Goal: Task Accomplishment & Management: Manage account settings

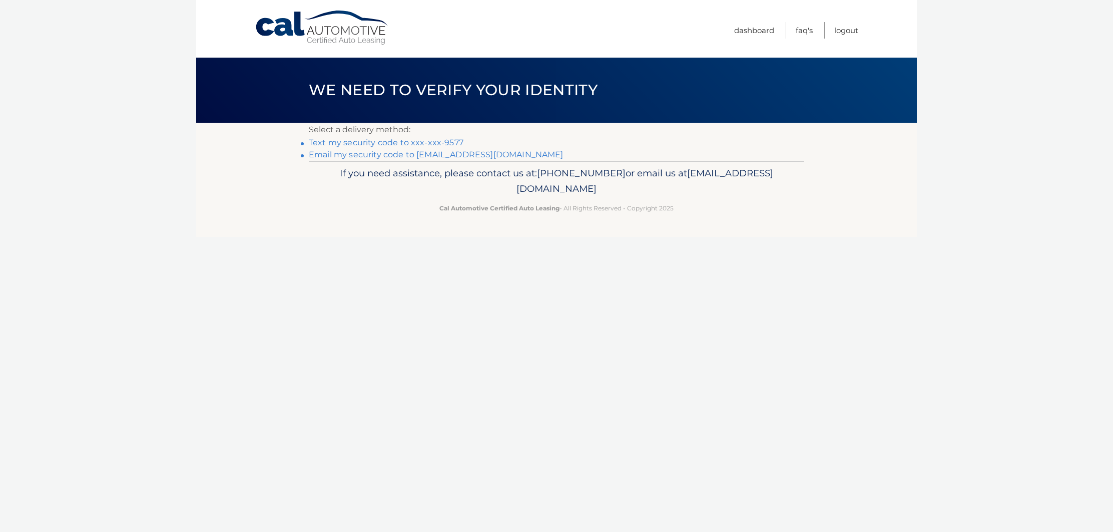
click at [419, 142] on link "Text my security code to xxx-xxx-9577" at bounding box center [386, 143] width 155 height 10
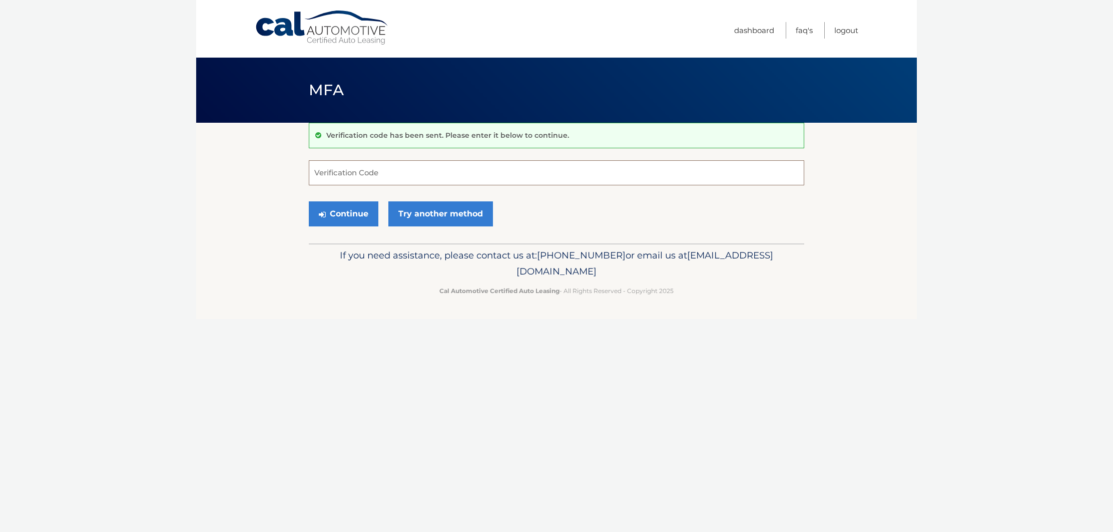
click at [349, 174] on input "Verification Code" at bounding box center [556, 172] width 495 height 25
type input "391552"
click at [341, 218] on button "Continue" at bounding box center [344, 213] width 70 height 25
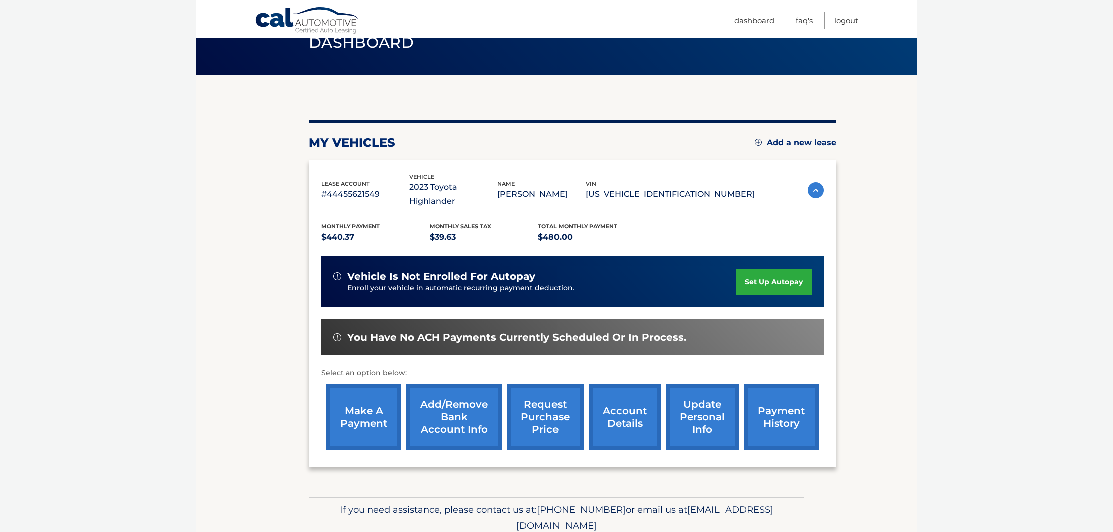
scroll to position [75, 0]
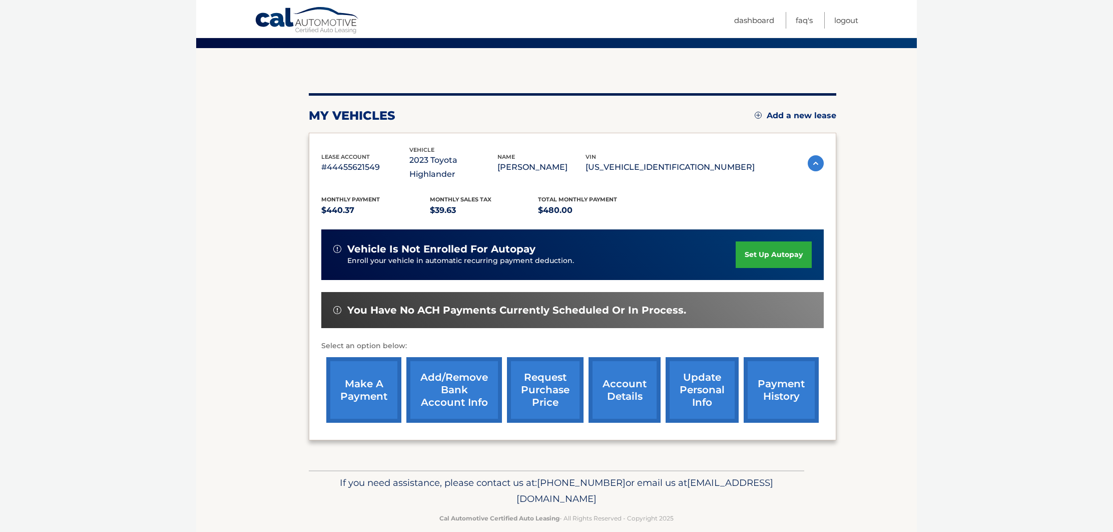
click at [451, 372] on link "Add/Remove bank account info" at bounding box center [454, 390] width 96 height 66
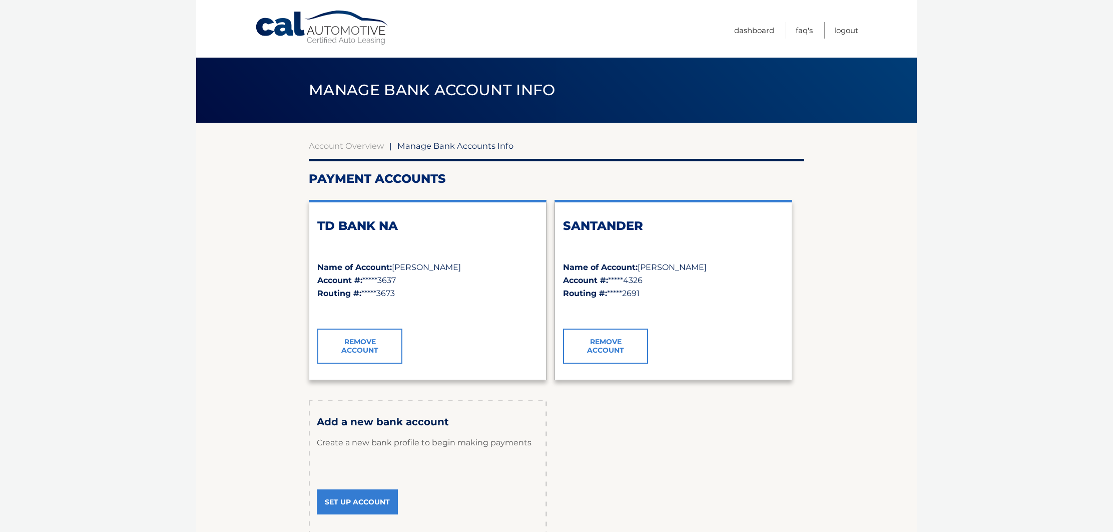
click at [605, 346] on link "Remove Account" at bounding box center [605, 345] width 85 height 35
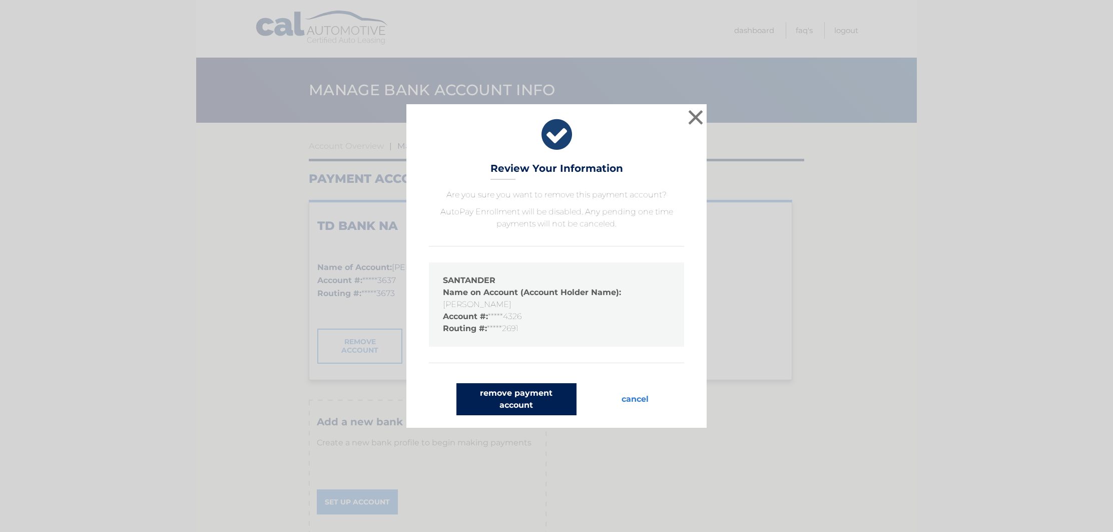
click at [516, 397] on button "remove payment account" at bounding box center [516, 399] width 120 height 32
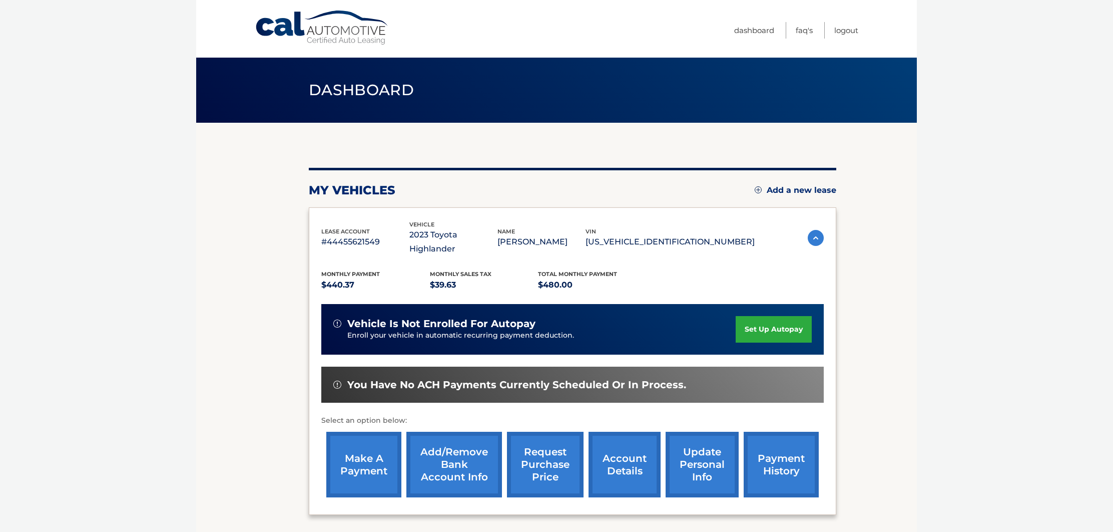
click at [461, 449] on link "Add/Remove bank account info" at bounding box center [454, 464] width 96 height 66
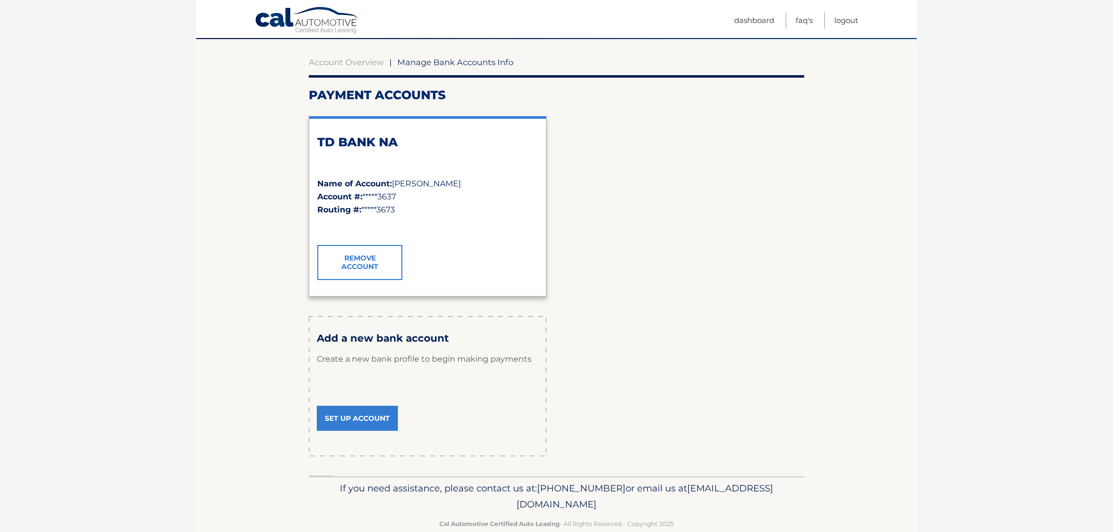
scroll to position [104, 0]
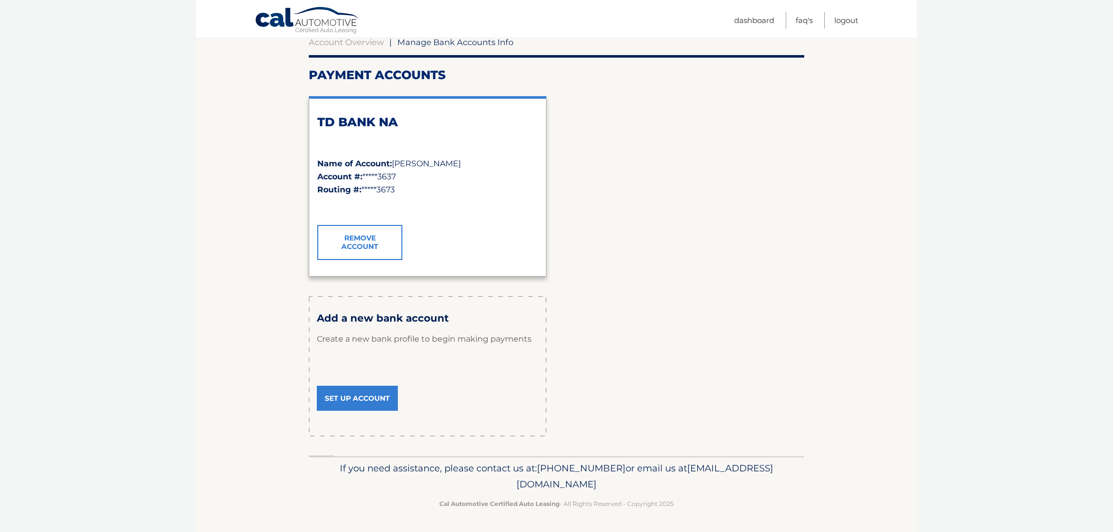
click at [357, 395] on link "Set Up Account" at bounding box center [357, 397] width 81 height 25
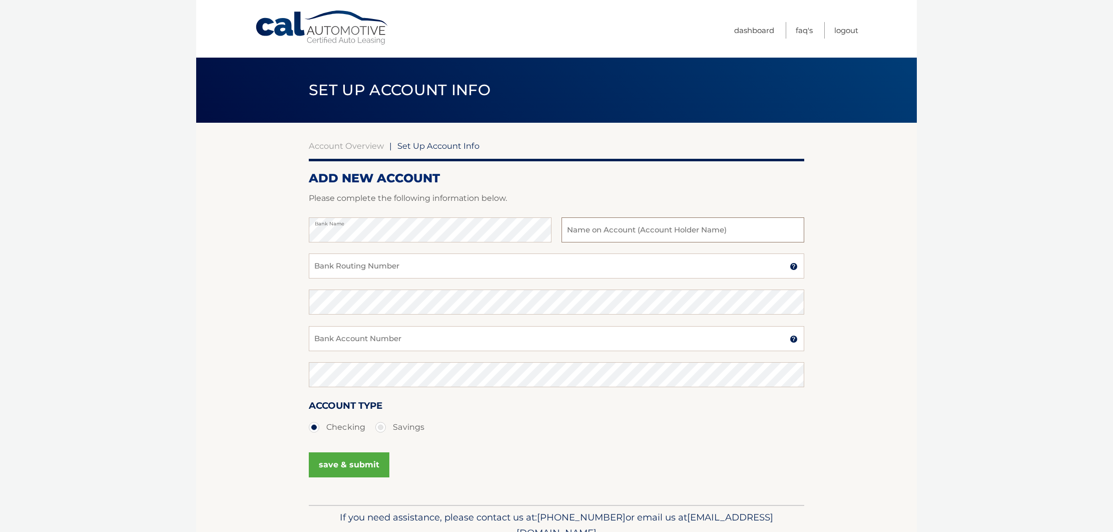
click at [634, 229] on input "text" at bounding box center [683, 229] width 243 height 25
type input "[PERSON_NAME]"
click at [409, 266] on input "Bank Routing Number" at bounding box center [556, 265] width 495 height 25
type input "231372691"
click at [393, 339] on input "Bank Account Number" at bounding box center [556, 338] width 495 height 25
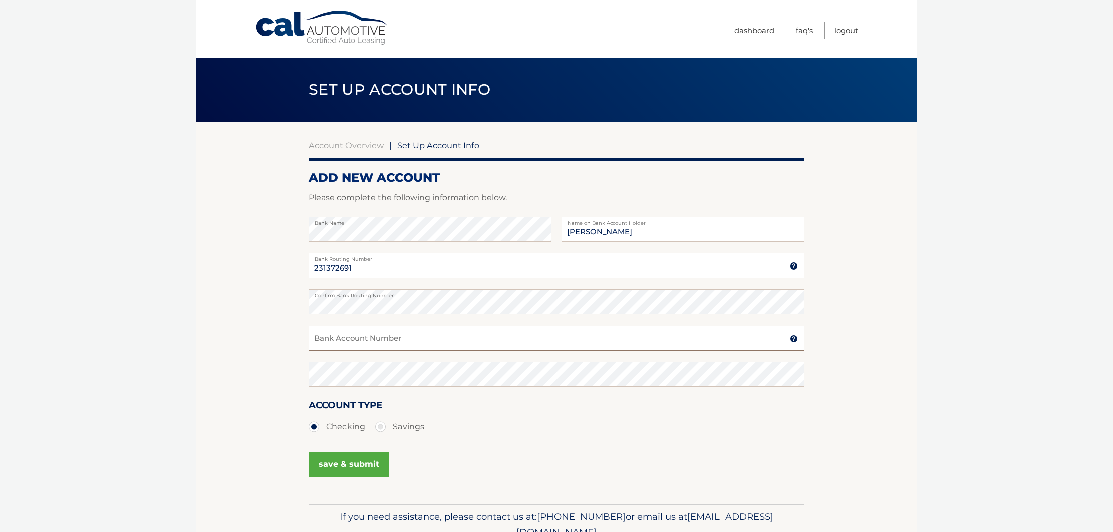
scroll to position [2, 0]
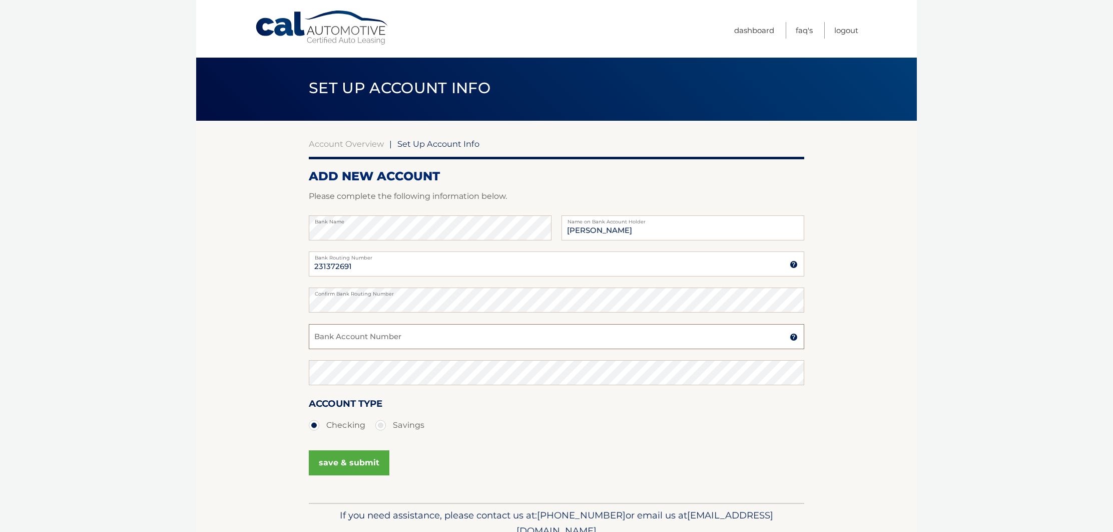
click at [393, 338] on input "Bank Account Number" at bounding box center [556, 336] width 495 height 25
type input "8957638288"
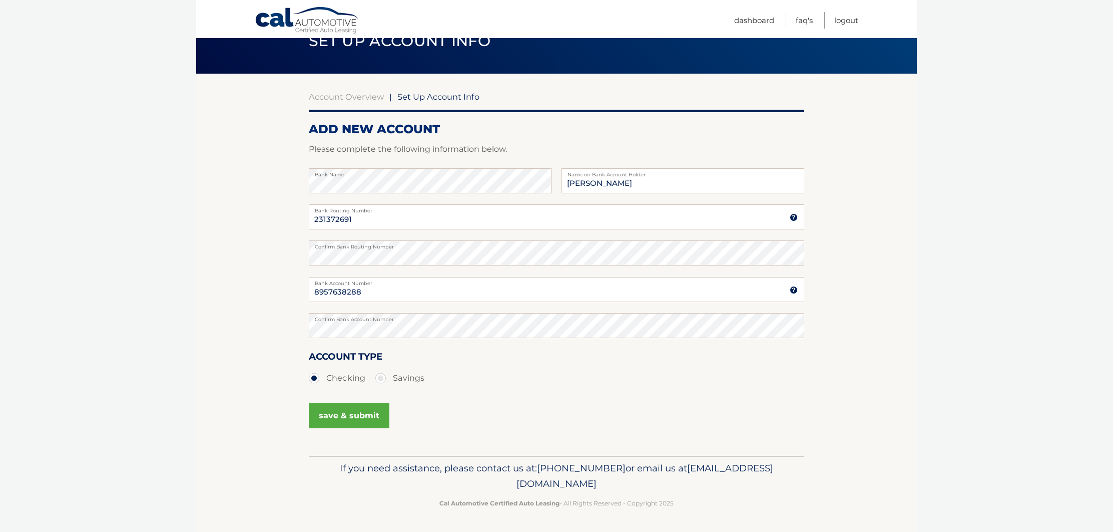
click at [352, 416] on button "save & submit" at bounding box center [349, 415] width 81 height 25
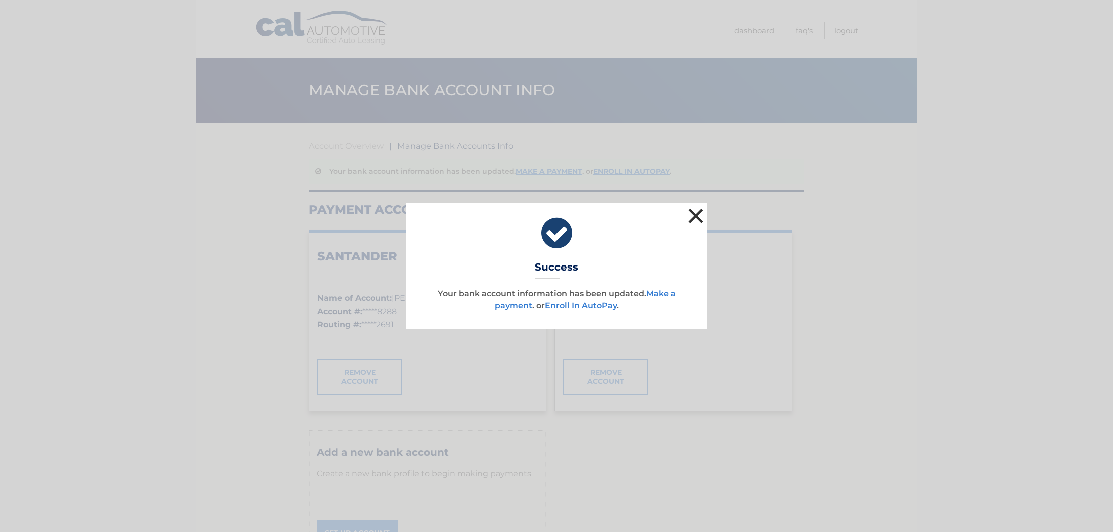
click at [700, 219] on button "×" at bounding box center [696, 216] width 20 height 20
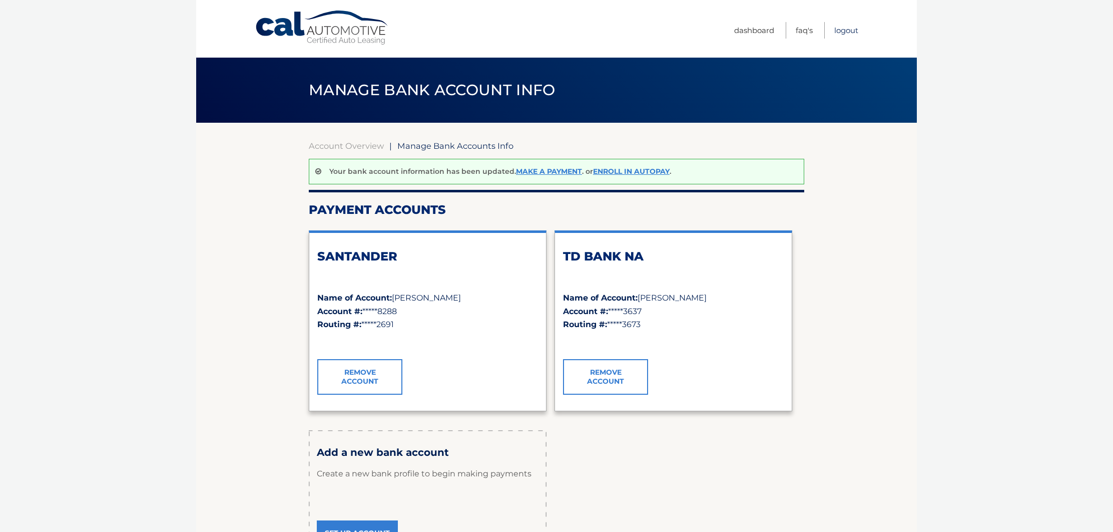
click at [844, 28] on link "Logout" at bounding box center [846, 30] width 24 height 17
